Goal: Use online tool/utility: Use online tool/utility

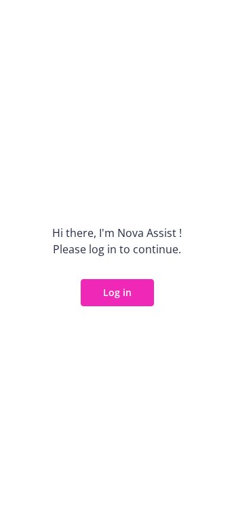
drag, startPoint x: 105, startPoint y: 307, endPoint x: 109, endPoint y: 301, distance: 7.0
click at [106, 306] on div "Hi there, I ' m Nova Assist ! Please log in to continue. Log in" at bounding box center [117, 265] width 234 height 531
click at [112, 286] on button "Log in" at bounding box center [117, 292] width 73 height 27
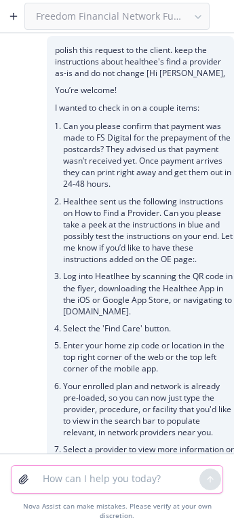
click at [91, 479] on textarea at bounding box center [117, 478] width 165 height 27
type textarea "i"
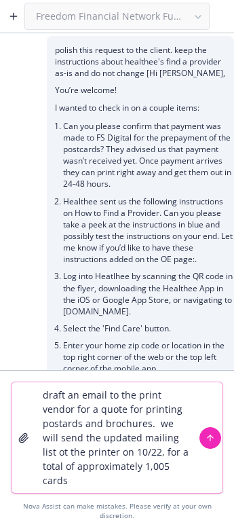
click at [82, 487] on textarea "draft an email to the print vendor for a quote for printing postards and brochu…" at bounding box center [117, 437] width 165 height 111
click at [117, 480] on textarea "draft an email to the print vendor for a quote for printing postards and brochu…" at bounding box center [117, 437] width 165 height 111
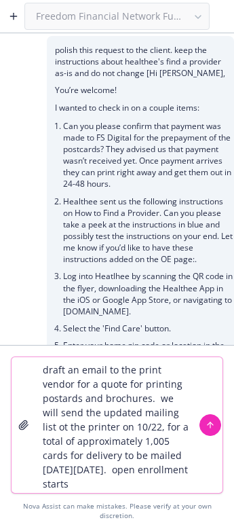
click at [134, 484] on textarea "draft an email to the print vendor for a quote for printing postards and brochu…" at bounding box center [117, 425] width 165 height 136
click at [130, 485] on textarea "draft an email to the print vendor for a quote for printing postards and brochu…" at bounding box center [117, 425] width 165 height 136
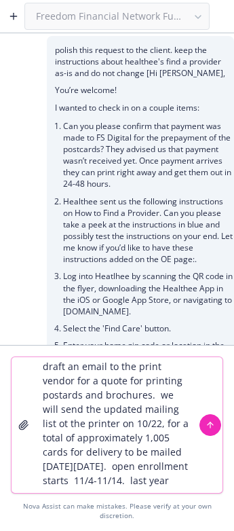
click at [107, 479] on textarea "draft an email to the print vendor for a quote for printing postards and brochu…" at bounding box center [117, 425] width 165 height 136
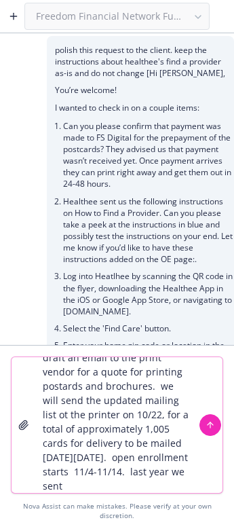
click at [123, 484] on textarea "draft an email to the print vendor for a quote for printing postards and brochu…" at bounding box center [117, 425] width 165 height 136
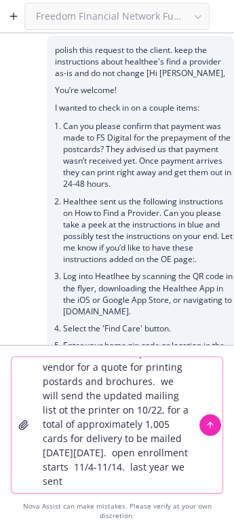
scroll to position [18, 0]
click at [130, 485] on textarea "draft an email to the print vendor for a quote for printing postards and brochu…" at bounding box center [117, 425] width 165 height 136
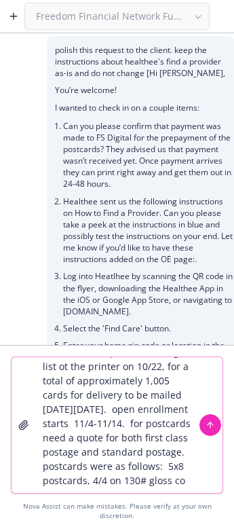
scroll to position [83, 0]
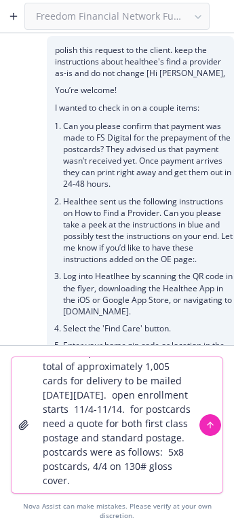
click at [85, 483] on textarea "draft an email to the print vendor for a quote for printing postards and brochu…" at bounding box center [117, 425] width 165 height 136
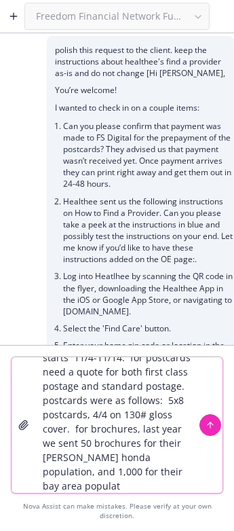
scroll to position [140, 0]
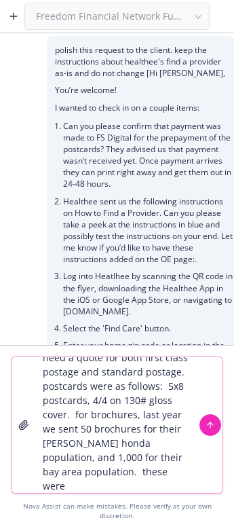
click at [160, 483] on textarea "draft an email to the print vendor for a quote for printing postards and brochu…" at bounding box center [117, 425] width 165 height 136
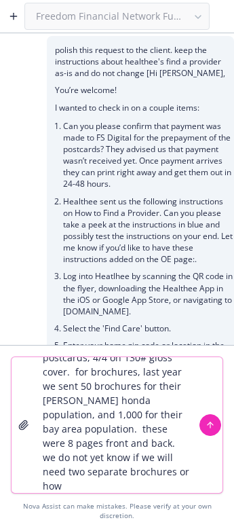
scroll to position [197, 0]
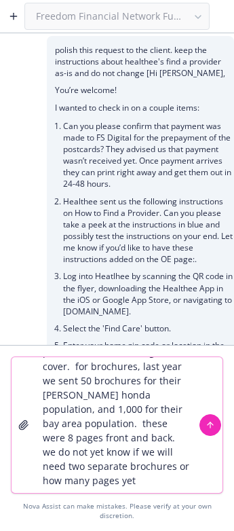
click at [157, 483] on textarea "draft an email to the print vendor for a quote for printing postards and brochu…" at bounding box center [117, 425] width 165 height 136
click at [145, 472] on textarea "draft an email to the print vendor for a quote for printing postards and brochu…" at bounding box center [117, 425] width 165 height 136
click at [140, 483] on textarea "draft an email to the print vendor for a quote for printing postards and brochu…" at bounding box center [117, 425] width 165 height 136
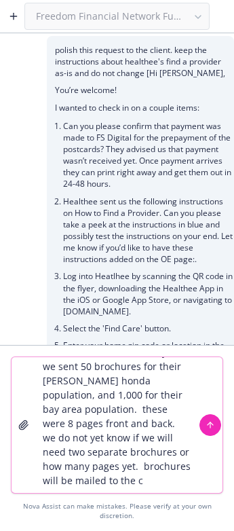
scroll to position [226, 0]
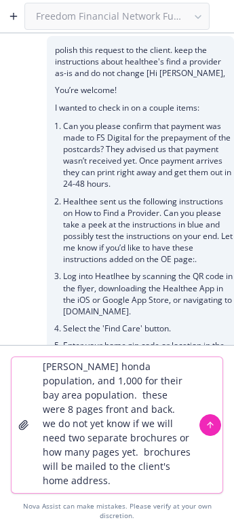
type textarea "draft an email to the print vendor for a quote for printing postards and brochu…"
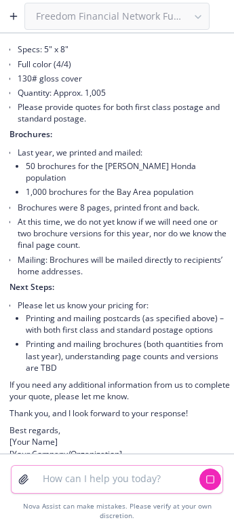
scroll to position [1819, 0]
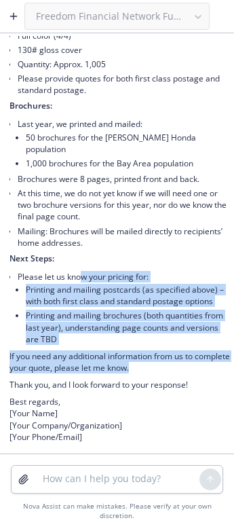
drag, startPoint x: 185, startPoint y: 372, endPoint x: 78, endPoint y: 259, distance: 155.5
click at [78, 259] on div "Certainly! Here’s a clear, professional draft you can send to the print vendor:…" at bounding box center [120, 108] width 222 height 673
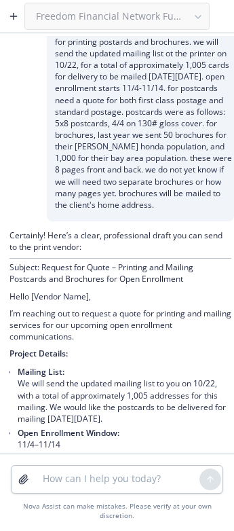
scroll to position [1344, 0]
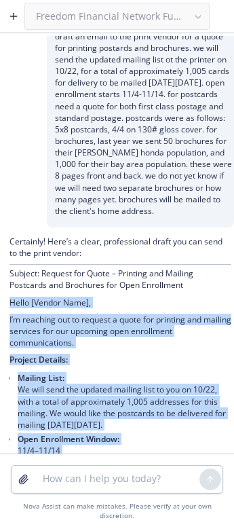
copy div "Lorem [Ipsumd Sita], C’a elitsedd eiu te incidid u labor etd magnaali eni admin…"
